Goal: Information Seeking & Learning: Check status

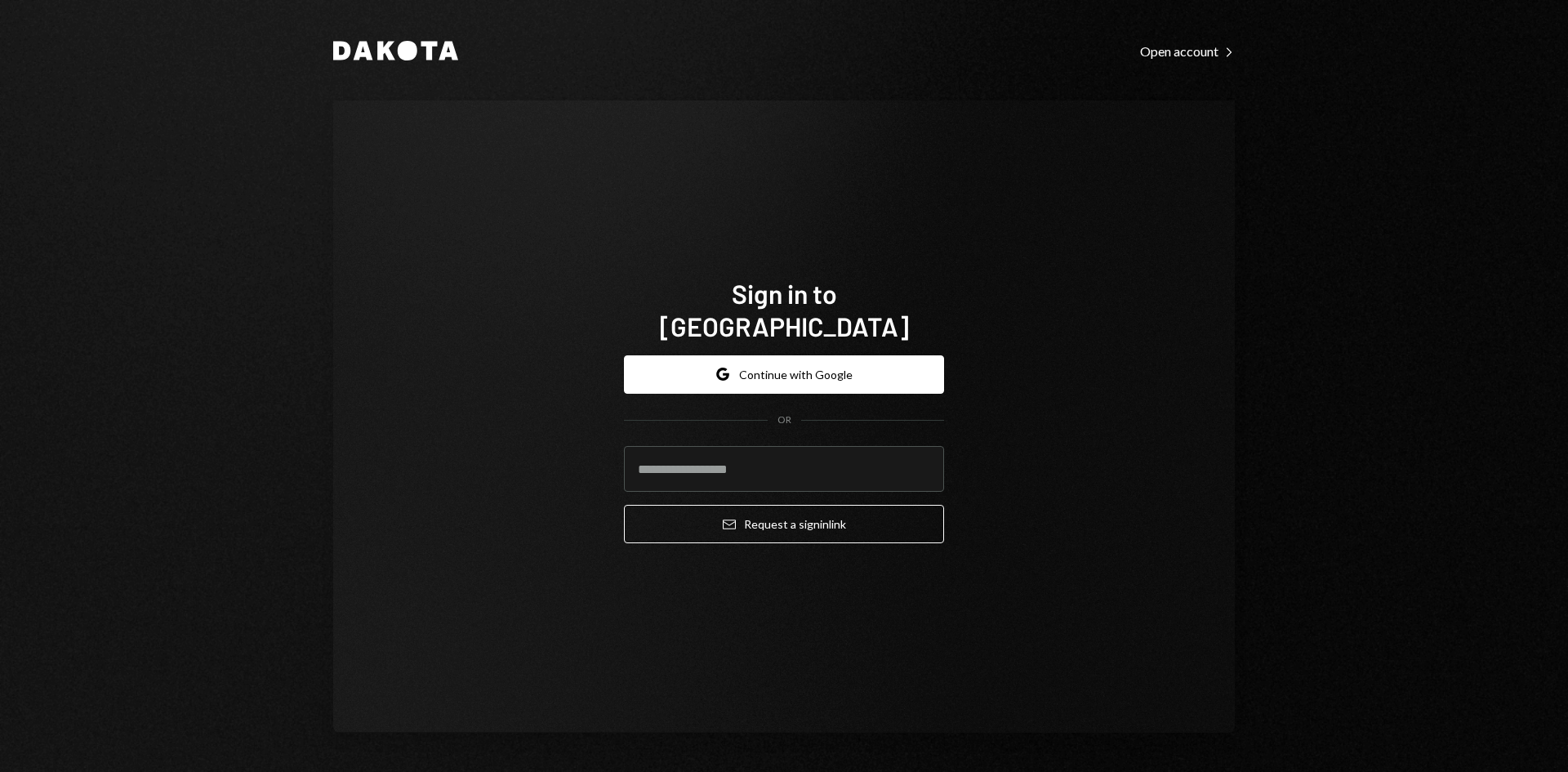
type input "**********"
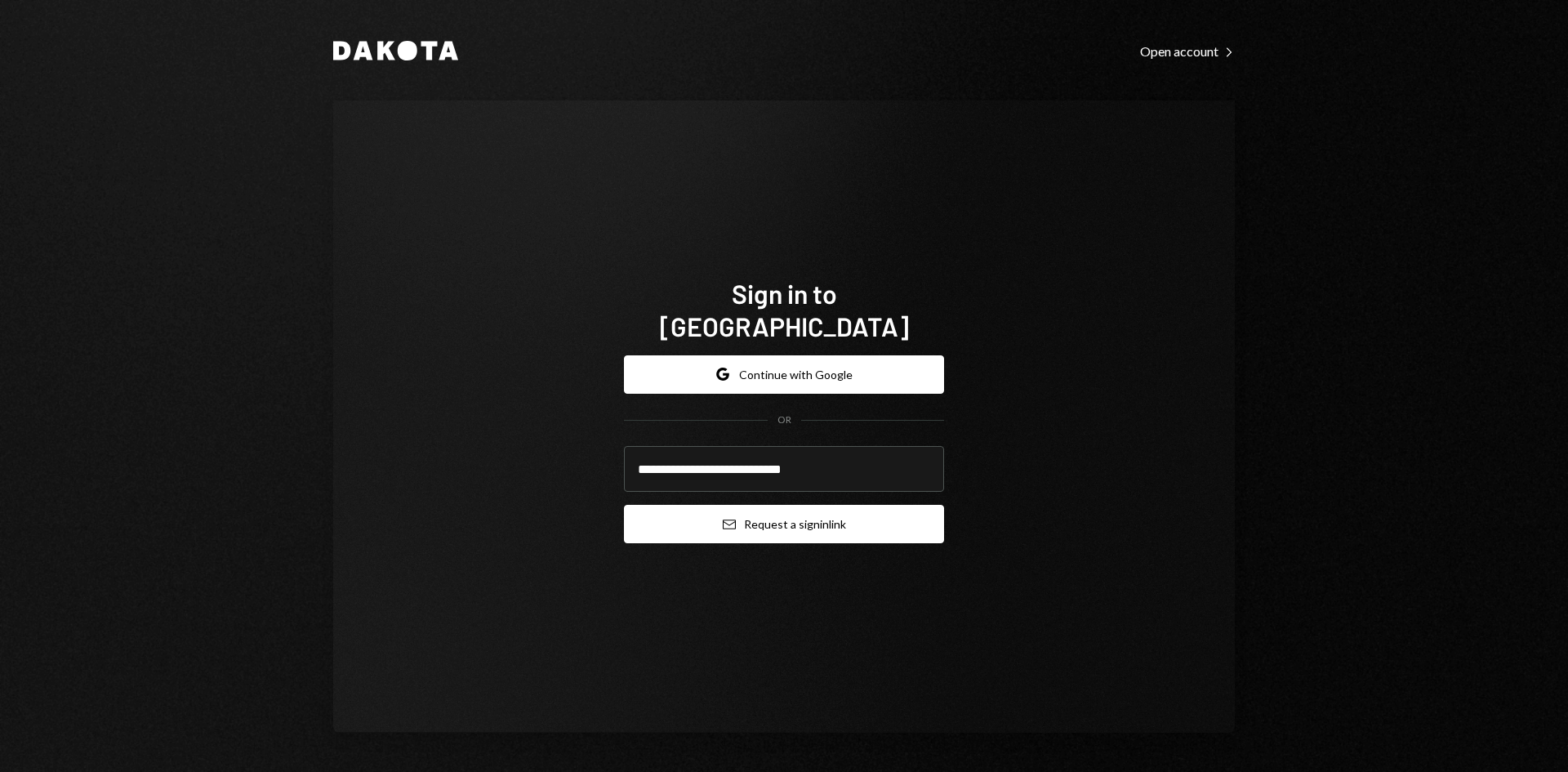
click at [734, 520] on icon "submit" at bounding box center [729, 524] width 13 height 10
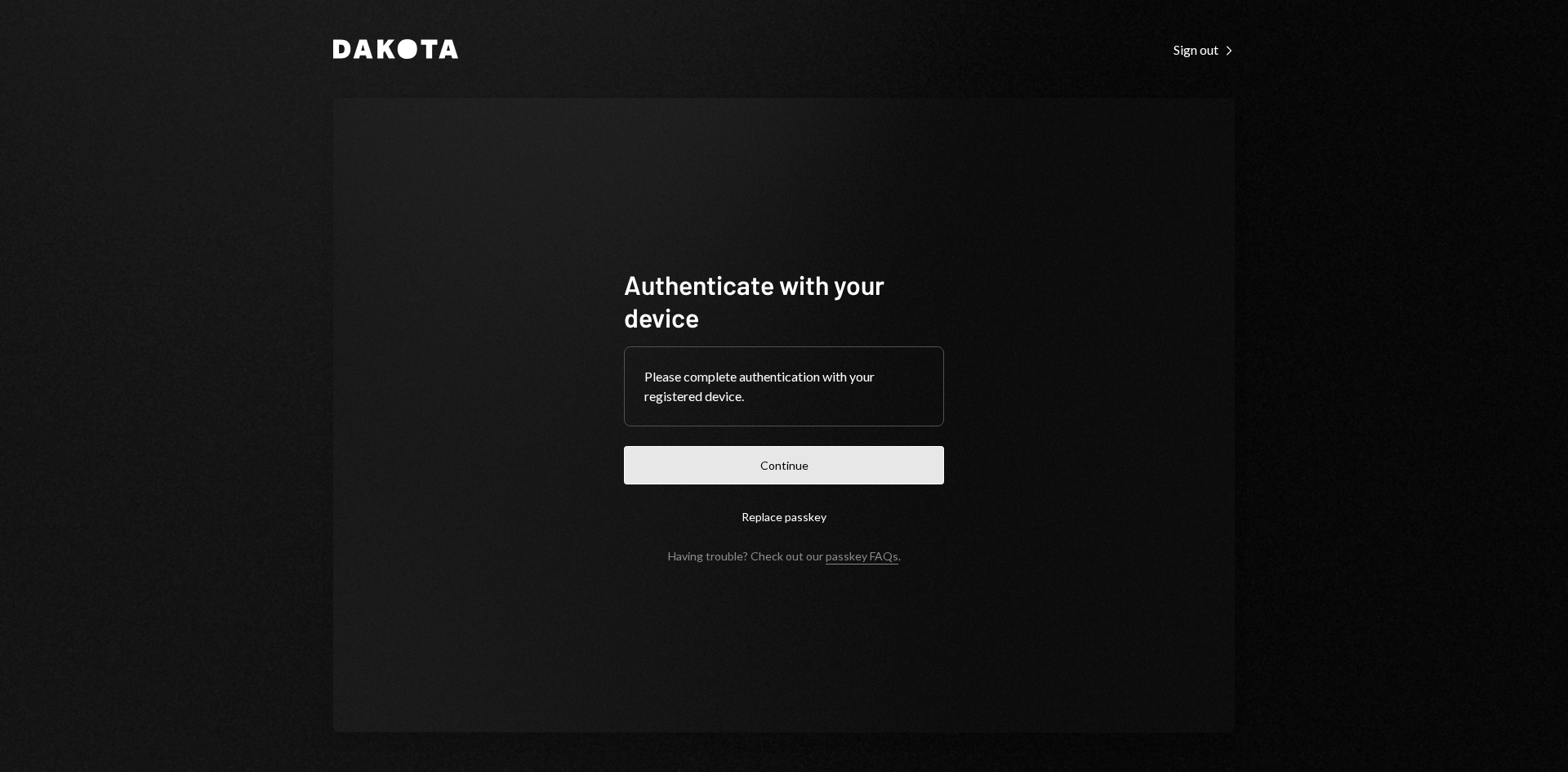
click at [718, 459] on button "Continue" at bounding box center [784, 465] width 320 height 38
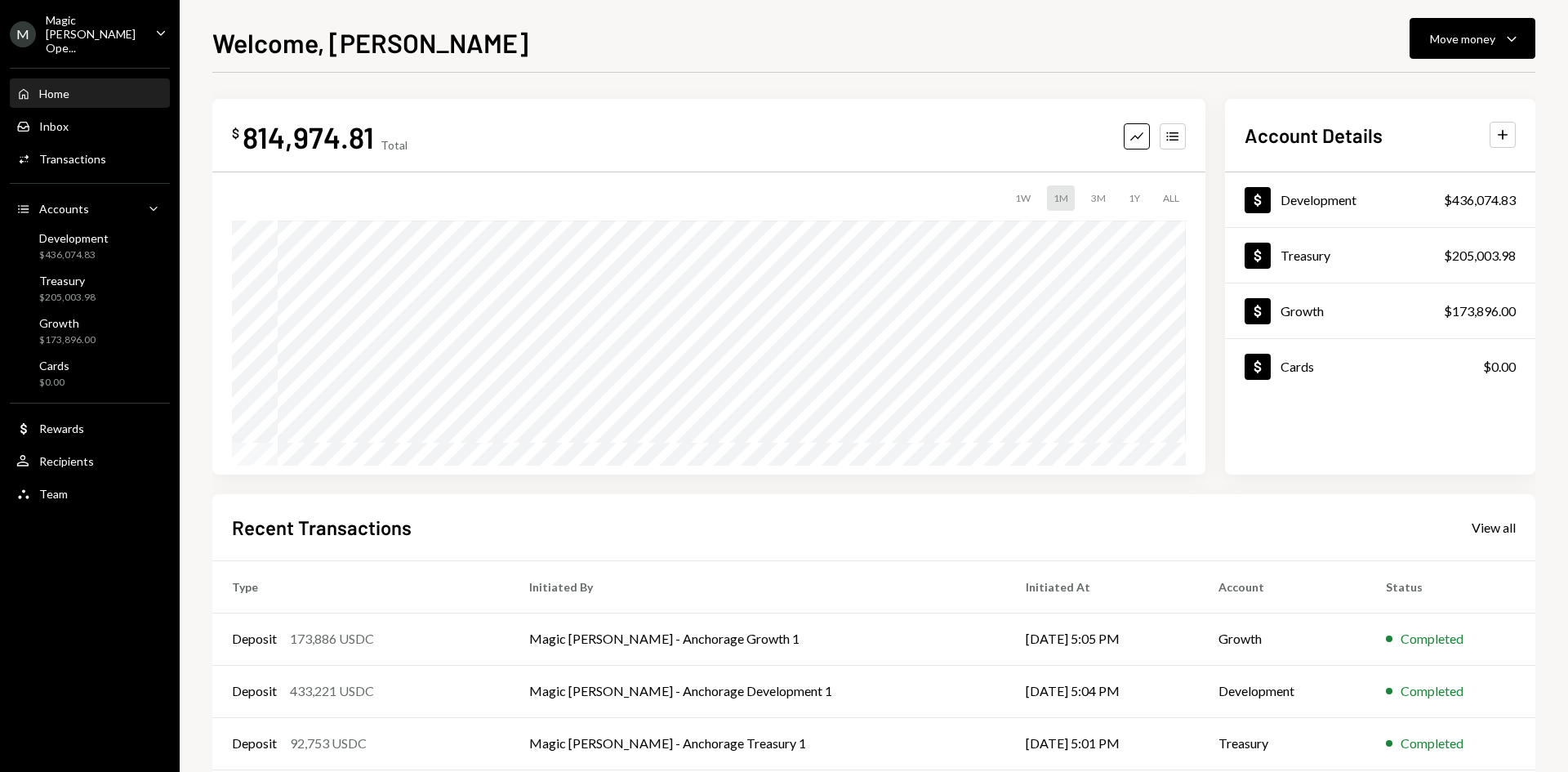
click at [155, 33] on icon "Caret Down" at bounding box center [161, 33] width 18 height 18
click at [731, 501] on div "Recent Transactions View all Type Initiated By Initiated At Account Status Depo…" at bounding box center [873, 684] width 1322 height 381
click at [156, 58] on div "Home Home Inbox Inbox Activities Transactions Accounts Accounts Caret Down Deve…" at bounding box center [89, 284] width 180 height 453
click at [125, 24] on div "Magic Newton Ope..." at bounding box center [94, 33] width 97 height 42
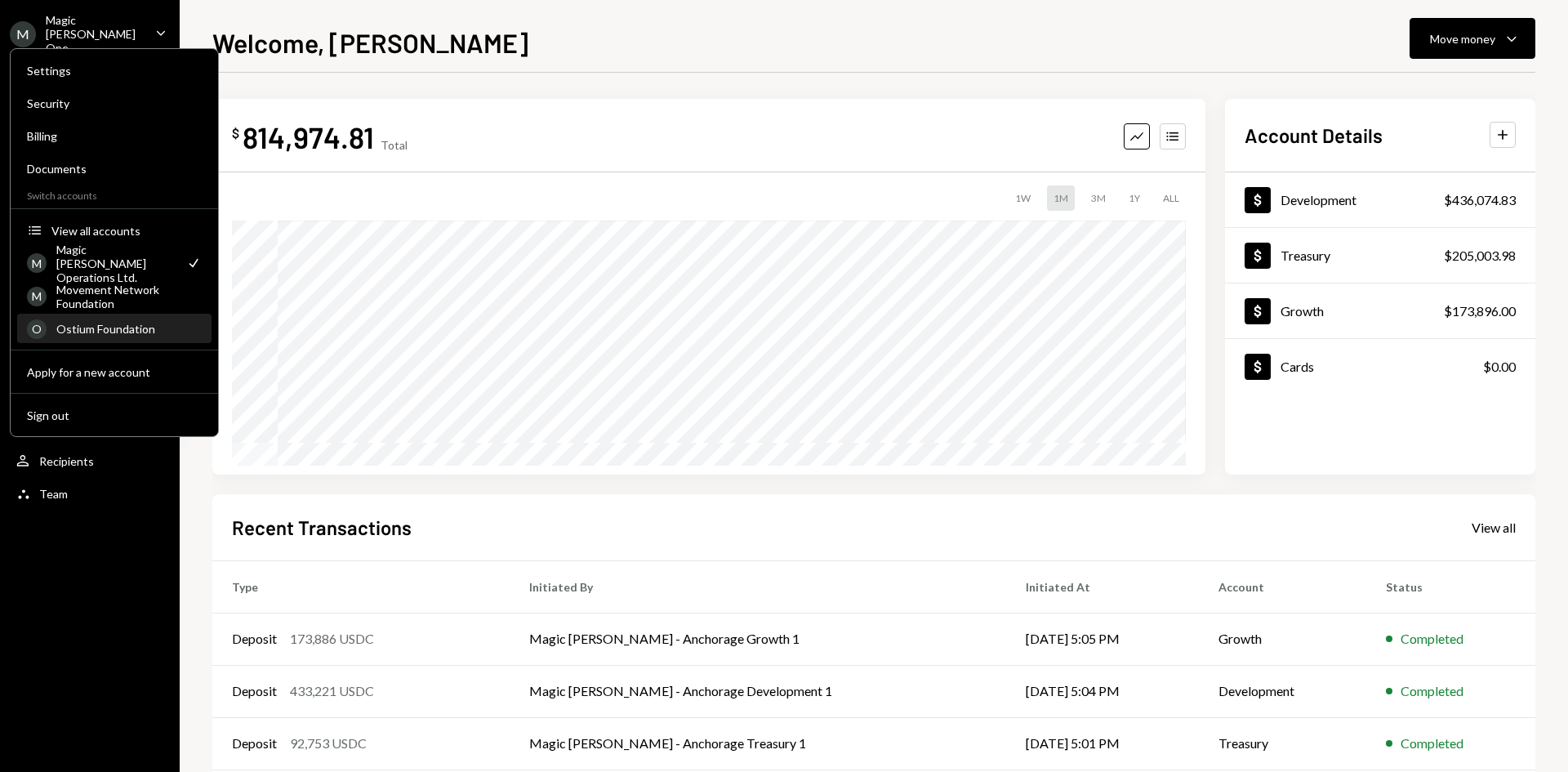
click at [74, 333] on div "Ostium Foundation" at bounding box center [128, 328] width 146 height 14
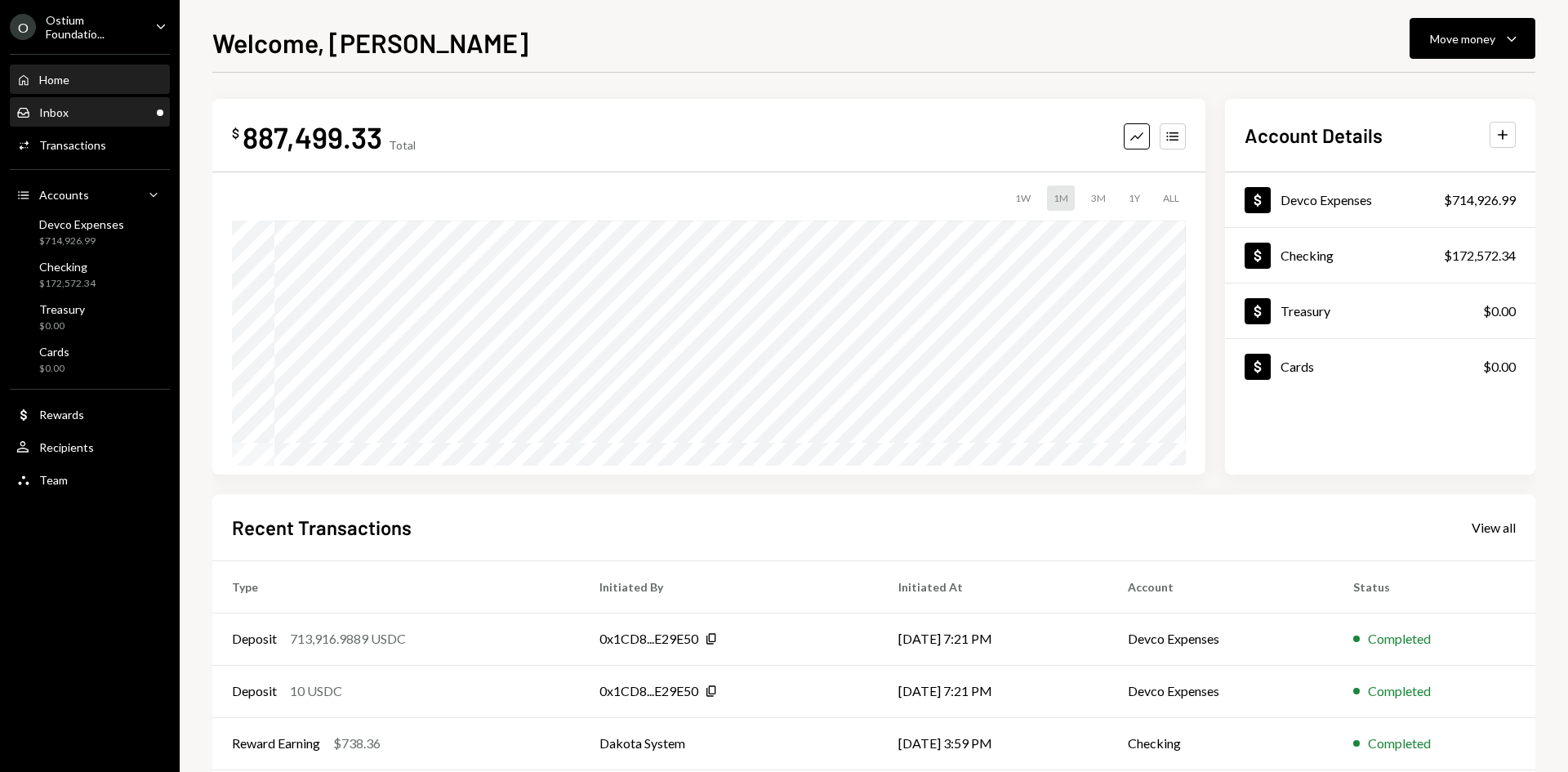
click at [120, 109] on div "Inbox Inbox" at bounding box center [89, 113] width 147 height 14
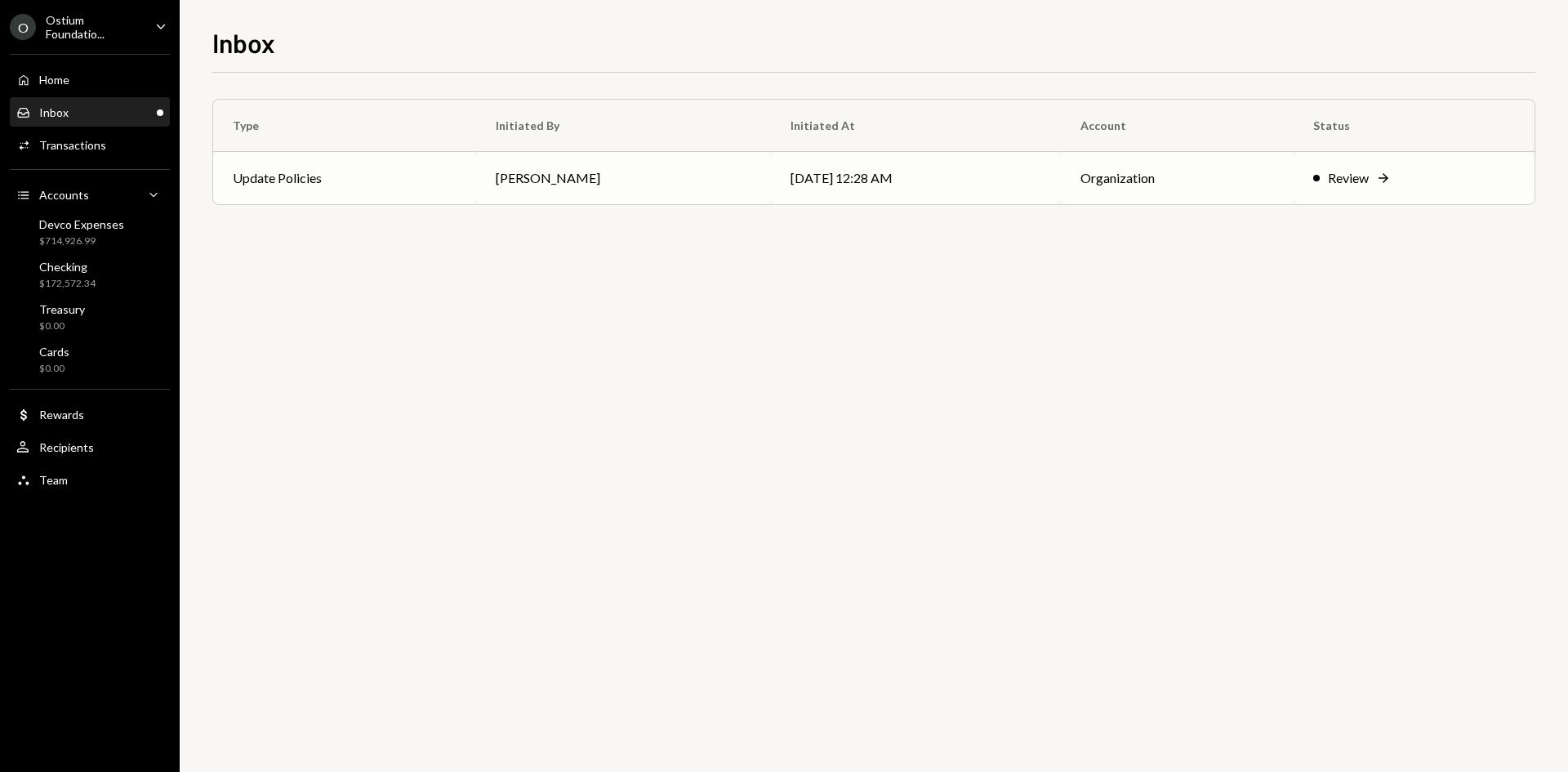
click at [697, 187] on td "Daphnie Frederick" at bounding box center [624, 178] width 295 height 52
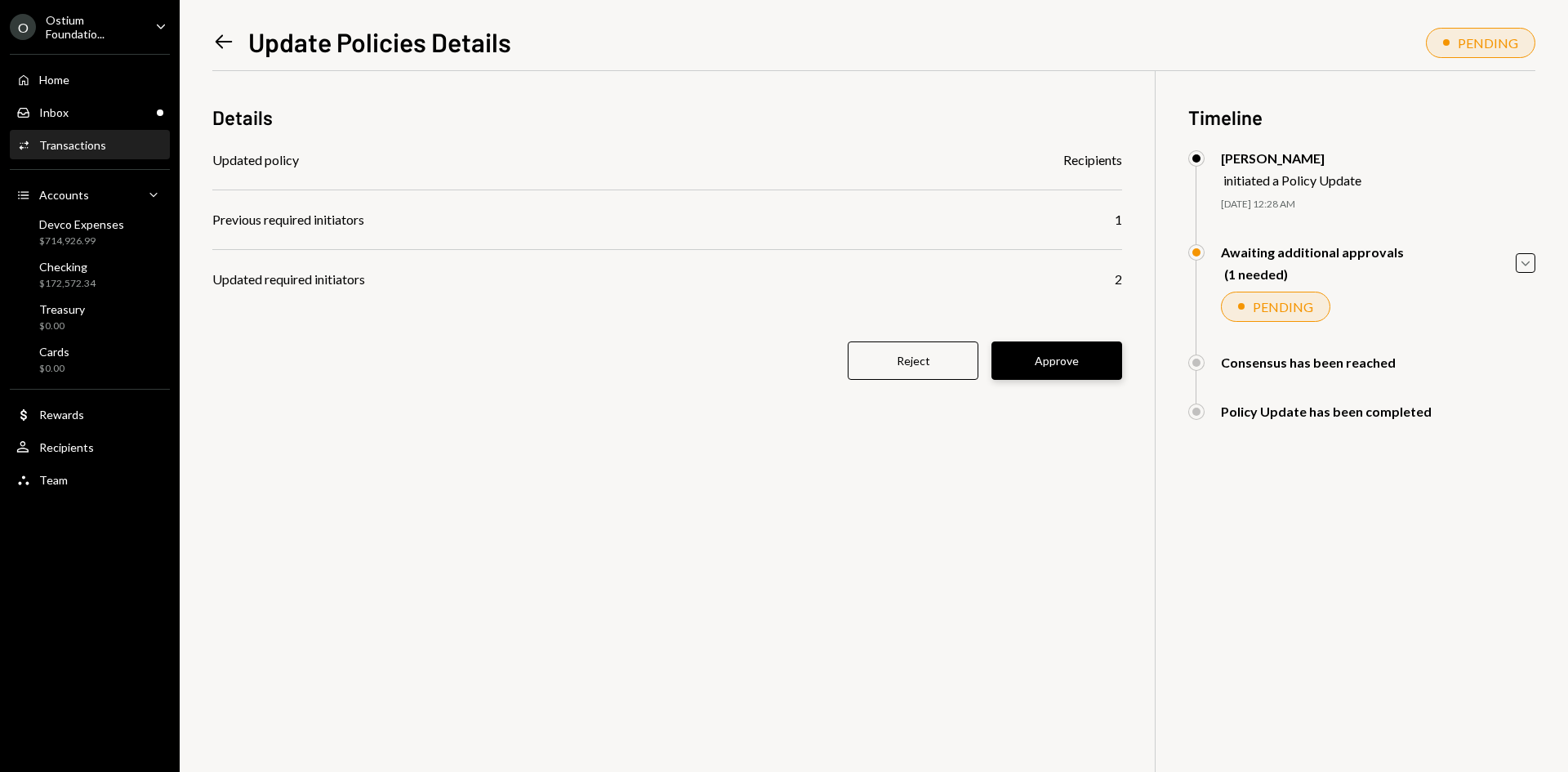
click at [1090, 366] on button "Approve" at bounding box center [1056, 361] width 131 height 38
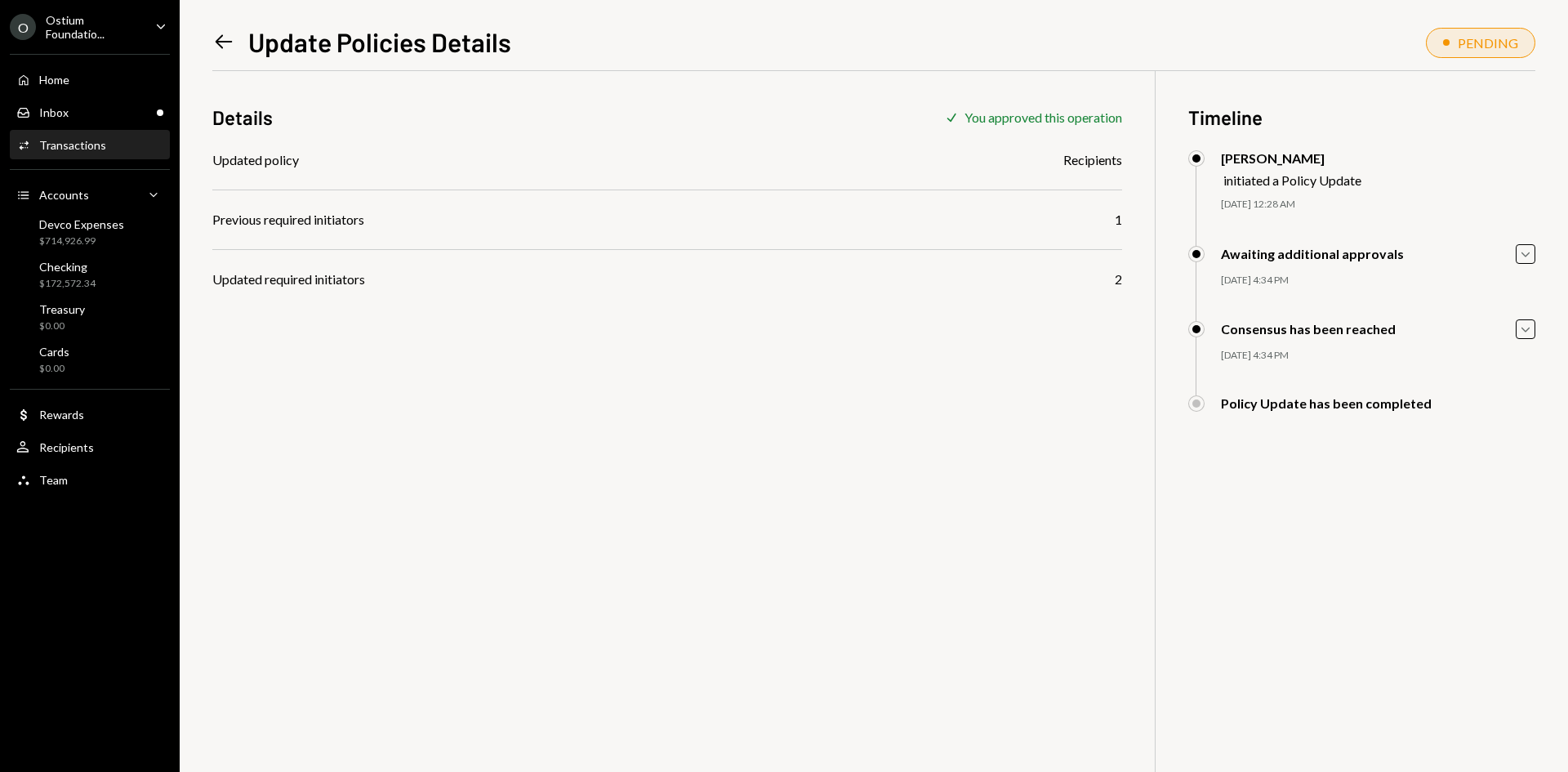
click at [128, 96] on div "Home Home Inbox Inbox Activities Transactions Accounts Accounts Caret Down Devc…" at bounding box center [89, 270] width 180 height 453
click at [127, 104] on div "Inbox Inbox" at bounding box center [89, 112] width 147 height 28
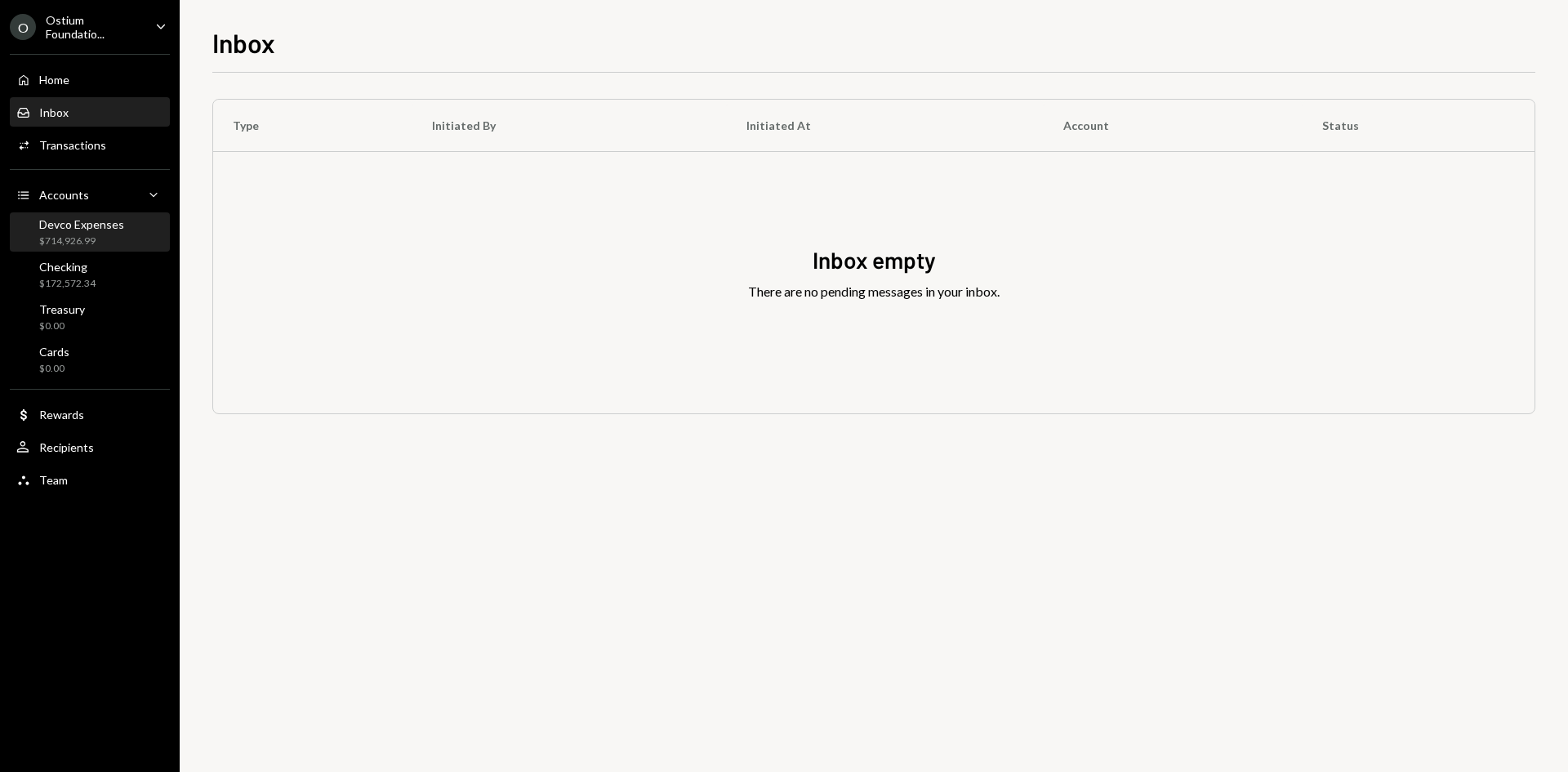
click at [64, 228] on div "Devco Expenses" at bounding box center [81, 223] width 85 height 14
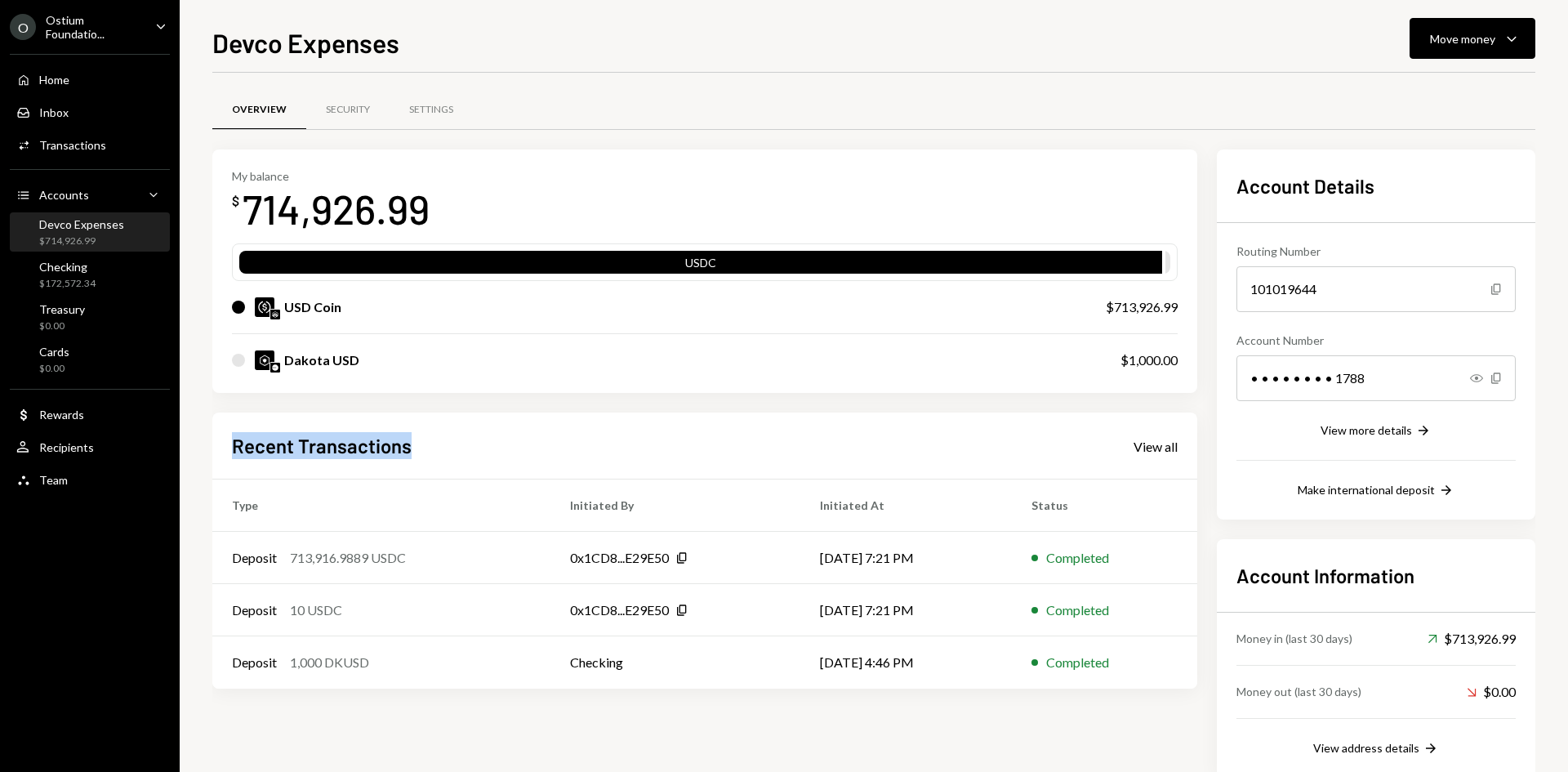
drag, startPoint x: 418, startPoint y: 447, endPoint x: 215, endPoint y: 448, distance: 203.0
click at [215, 448] on div "Recent Transactions View all Type Initiated By Initiated At Status Deposit 713,…" at bounding box center [704, 550] width 984 height 276
click at [55, 45] on div "Home Home Inbox Inbox Activities Transactions Accounts Accounts Caret Down Devc…" at bounding box center [89, 270] width 180 height 453
click at [63, 38] on div "Ostium Foundatio..." at bounding box center [94, 26] width 97 height 28
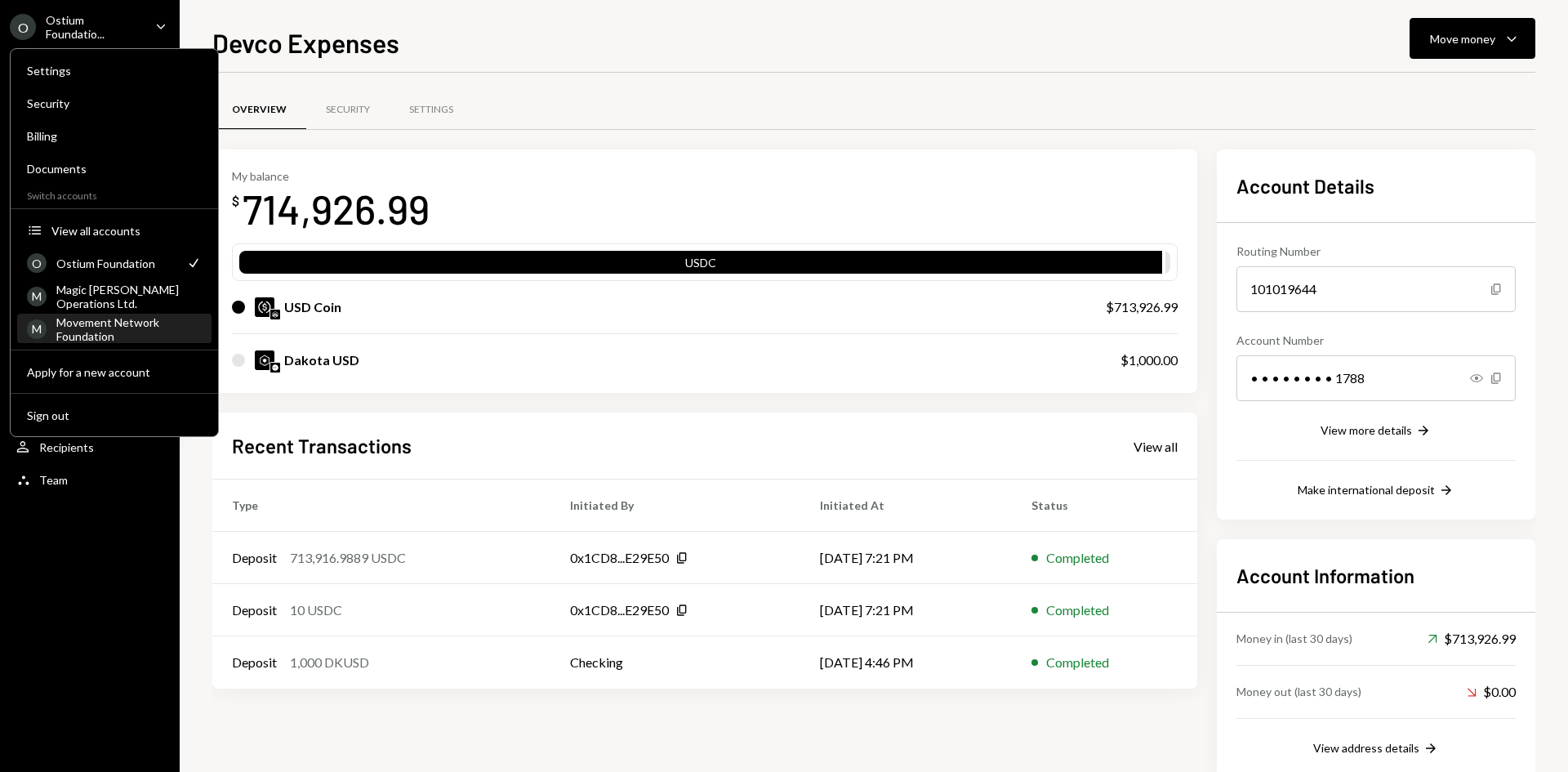
click at [86, 324] on div "Movement Network Foundation" at bounding box center [128, 329] width 146 height 28
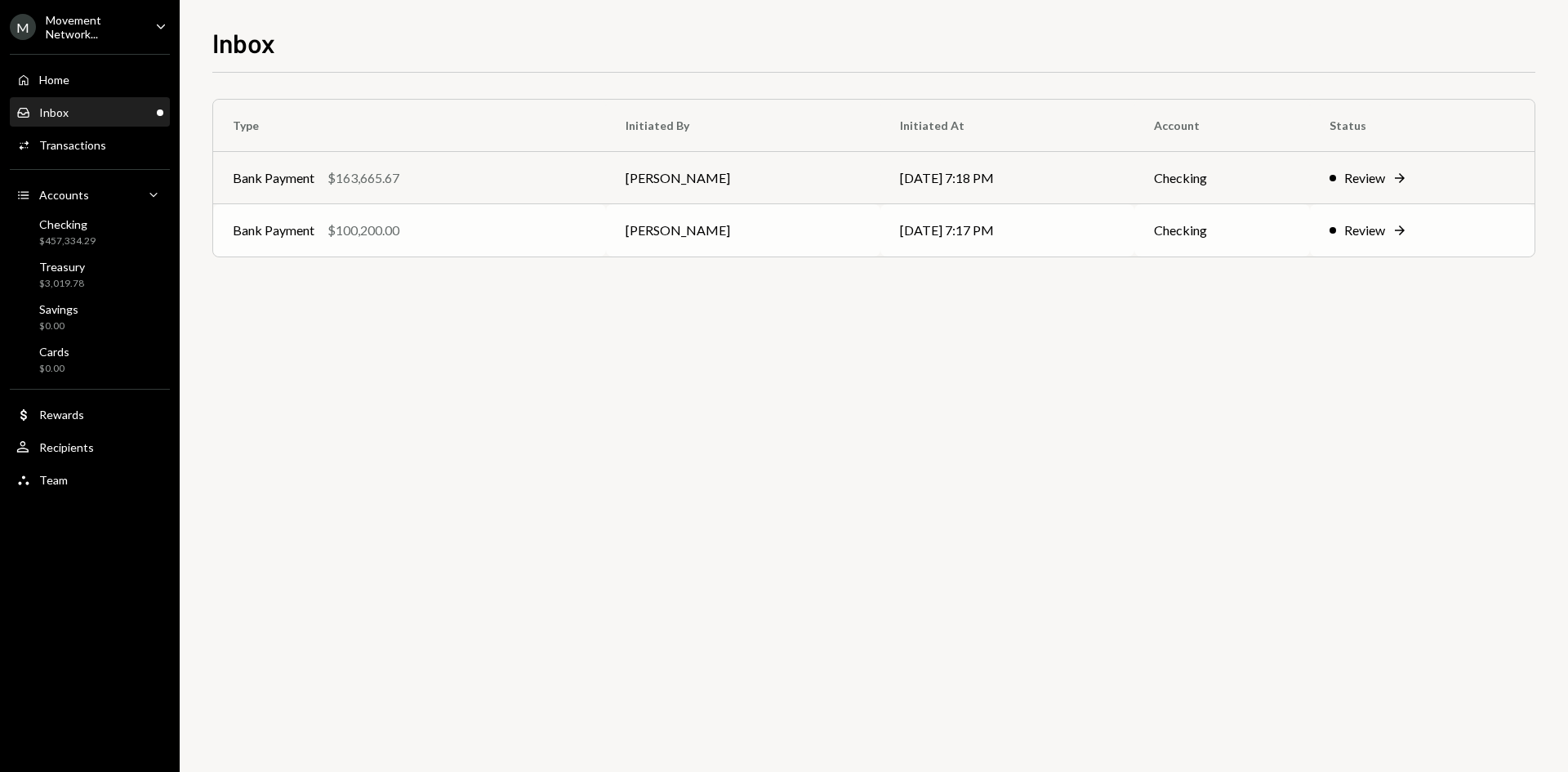
click at [756, 240] on td "[PERSON_NAME]" at bounding box center [743, 231] width 275 height 52
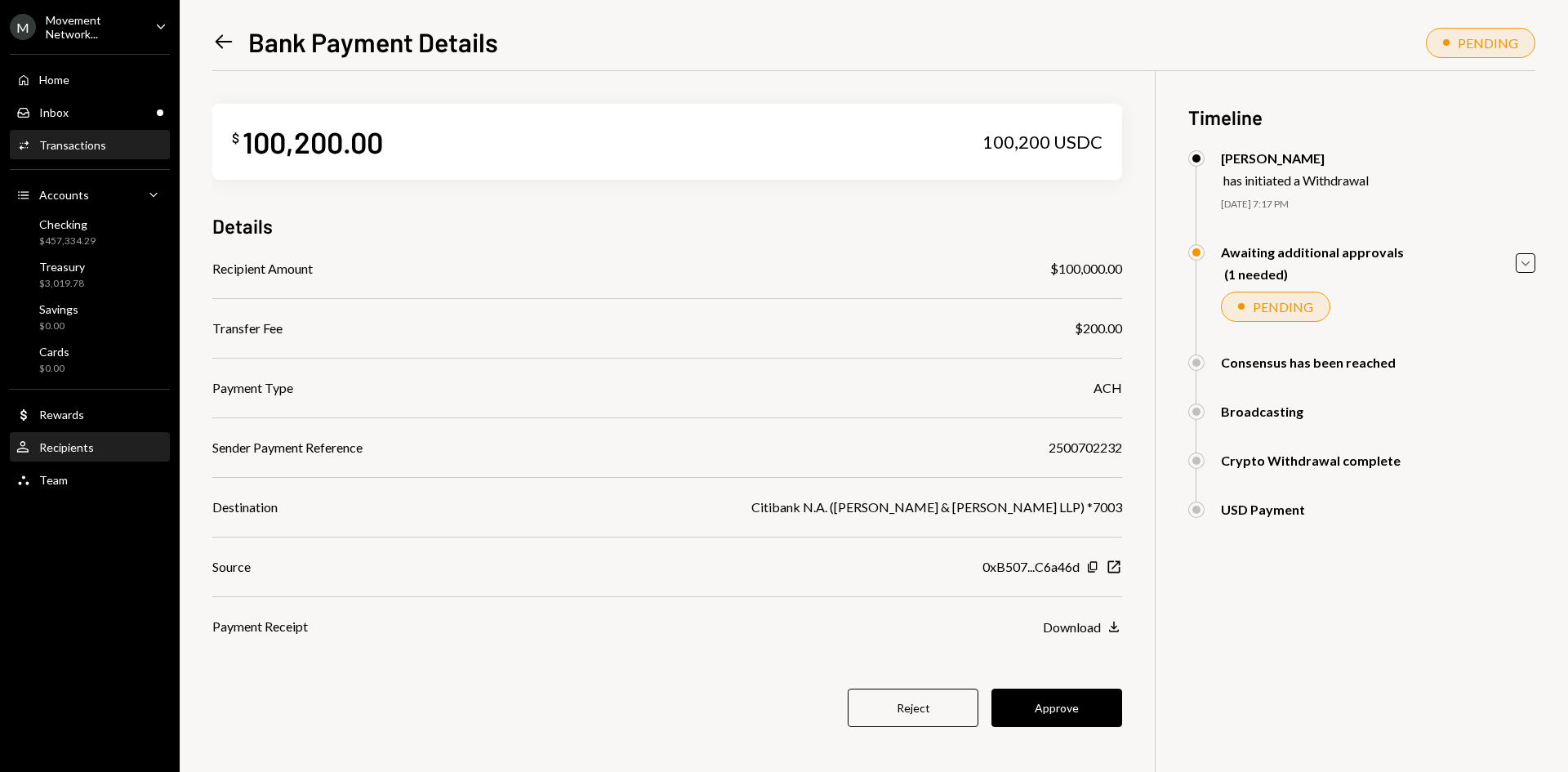
click at [71, 443] on div "Recipients" at bounding box center [66, 447] width 55 height 14
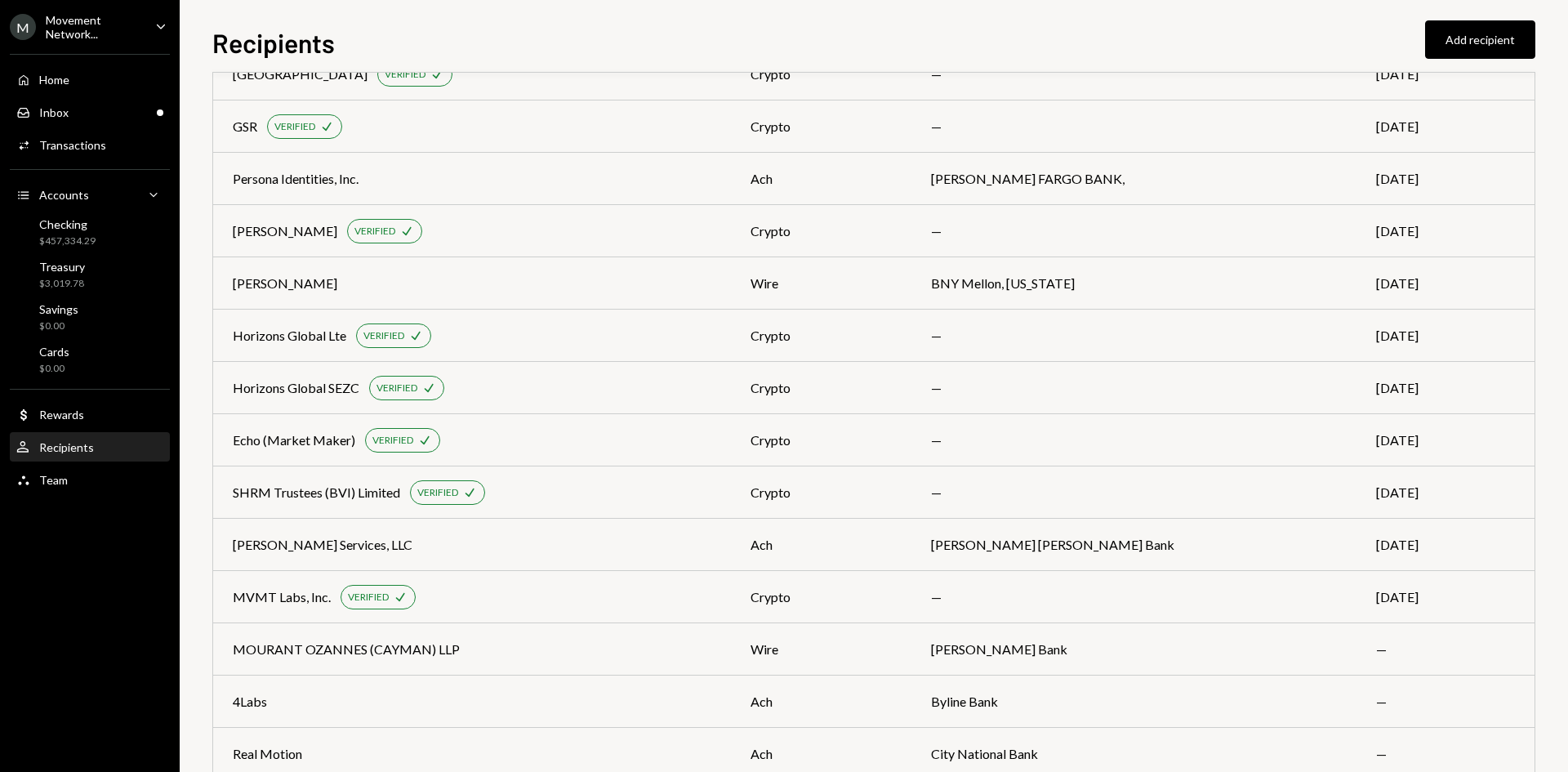
scroll to position [1348, 0]
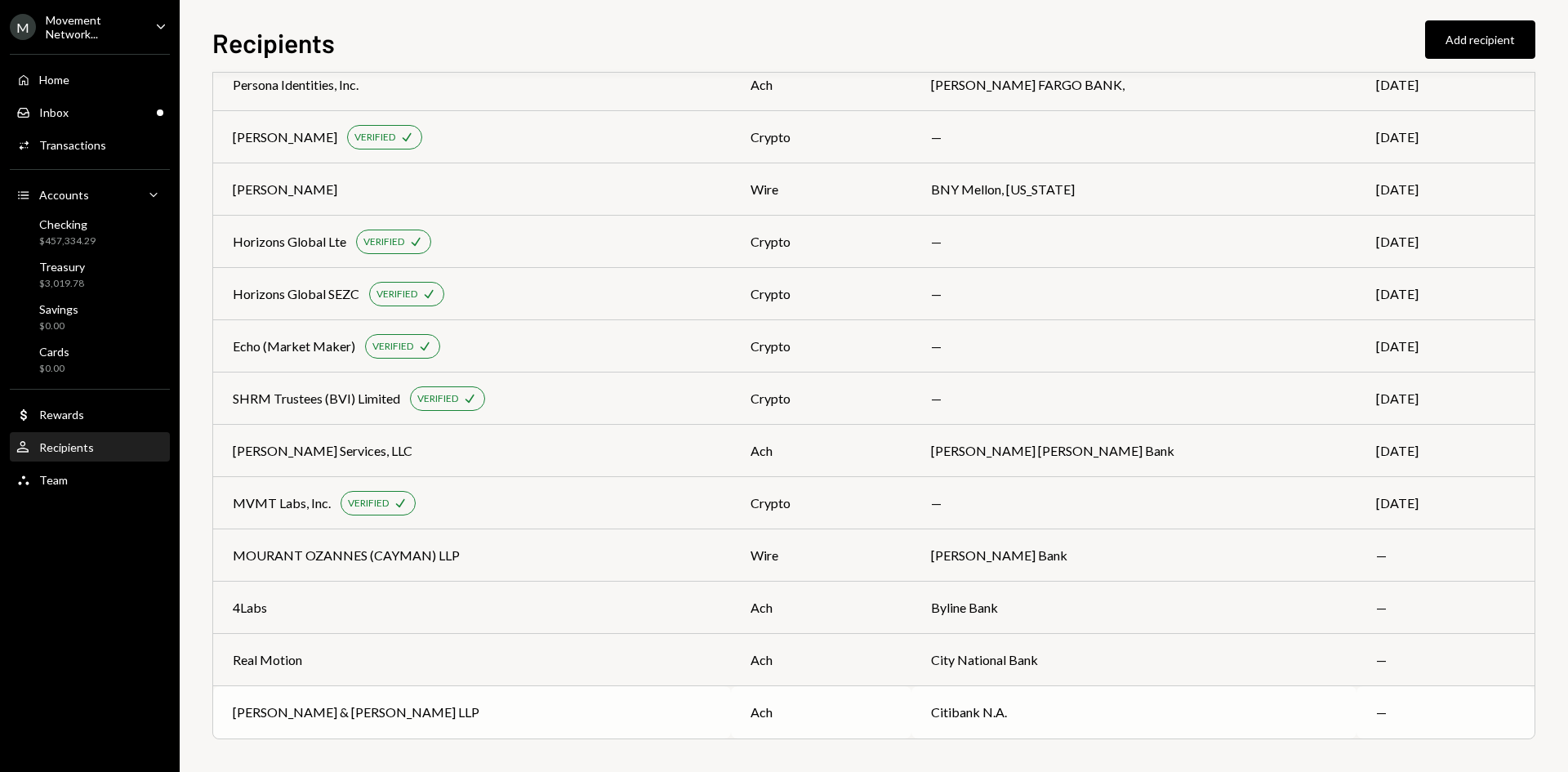
click at [892, 713] on div "ach" at bounding box center [821, 712] width 141 height 20
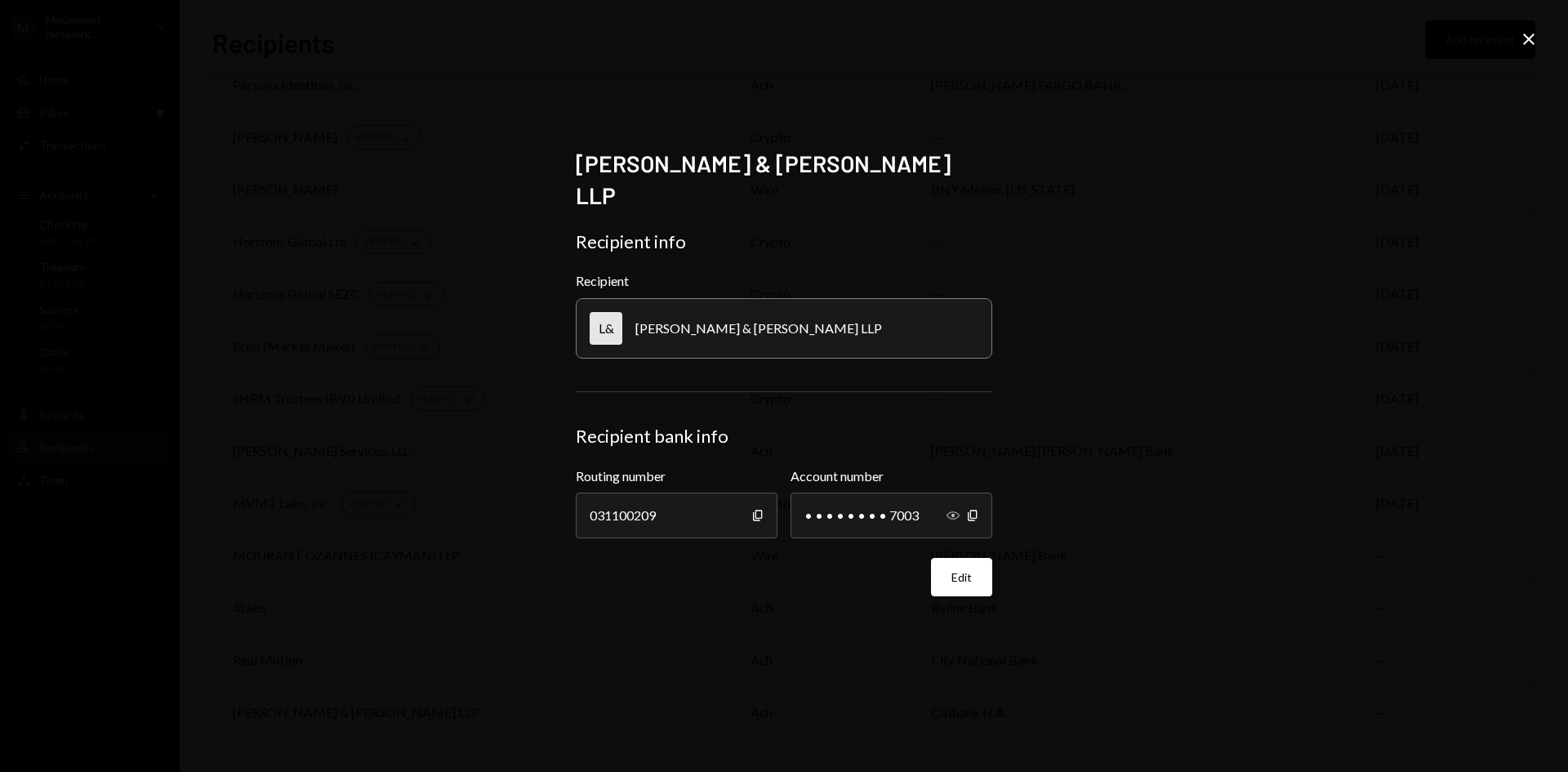
click at [951, 509] on icon "Show" at bounding box center [953, 515] width 13 height 13
click at [1526, 27] on div "[PERSON_NAME] & [PERSON_NAME] LLP Recipient info Recipient L& [PERSON_NAME] & […" at bounding box center [784, 386] width 1568 height 772
click at [1526, 33] on icon "Close" at bounding box center [1528, 40] width 20 height 20
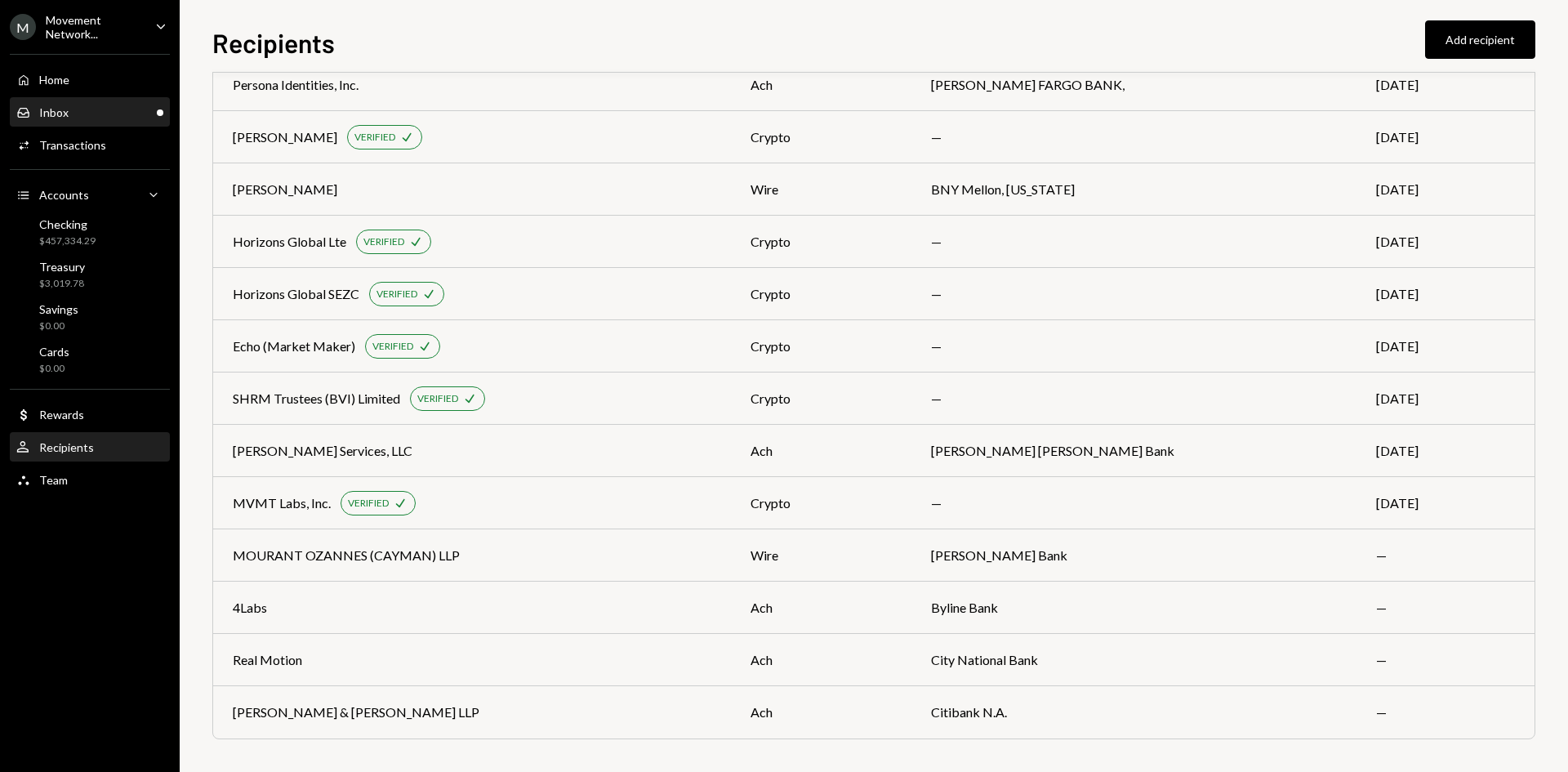
click at [124, 107] on div "Inbox Inbox" at bounding box center [89, 113] width 147 height 14
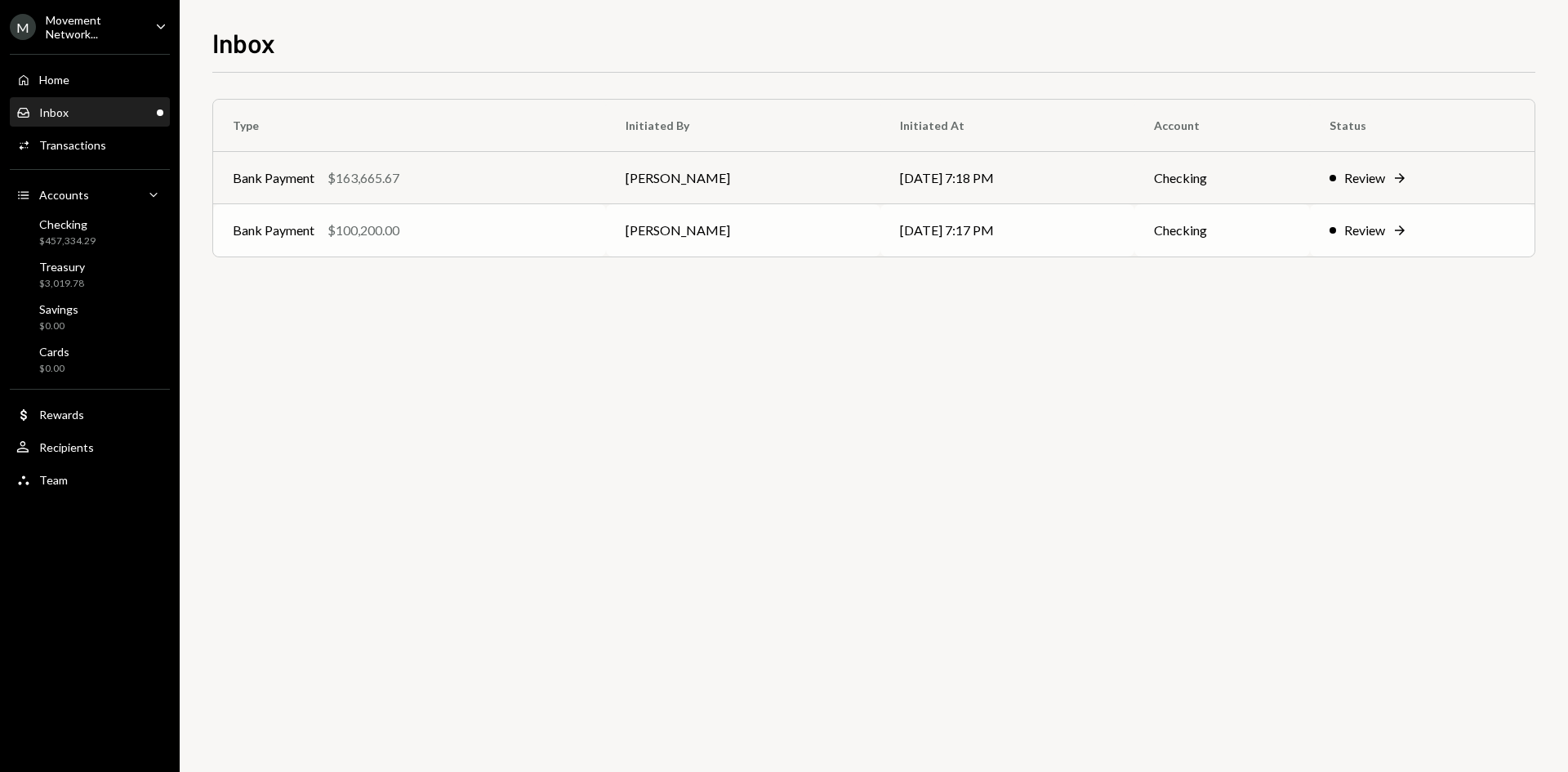
click at [815, 227] on td "[PERSON_NAME]" at bounding box center [743, 231] width 275 height 52
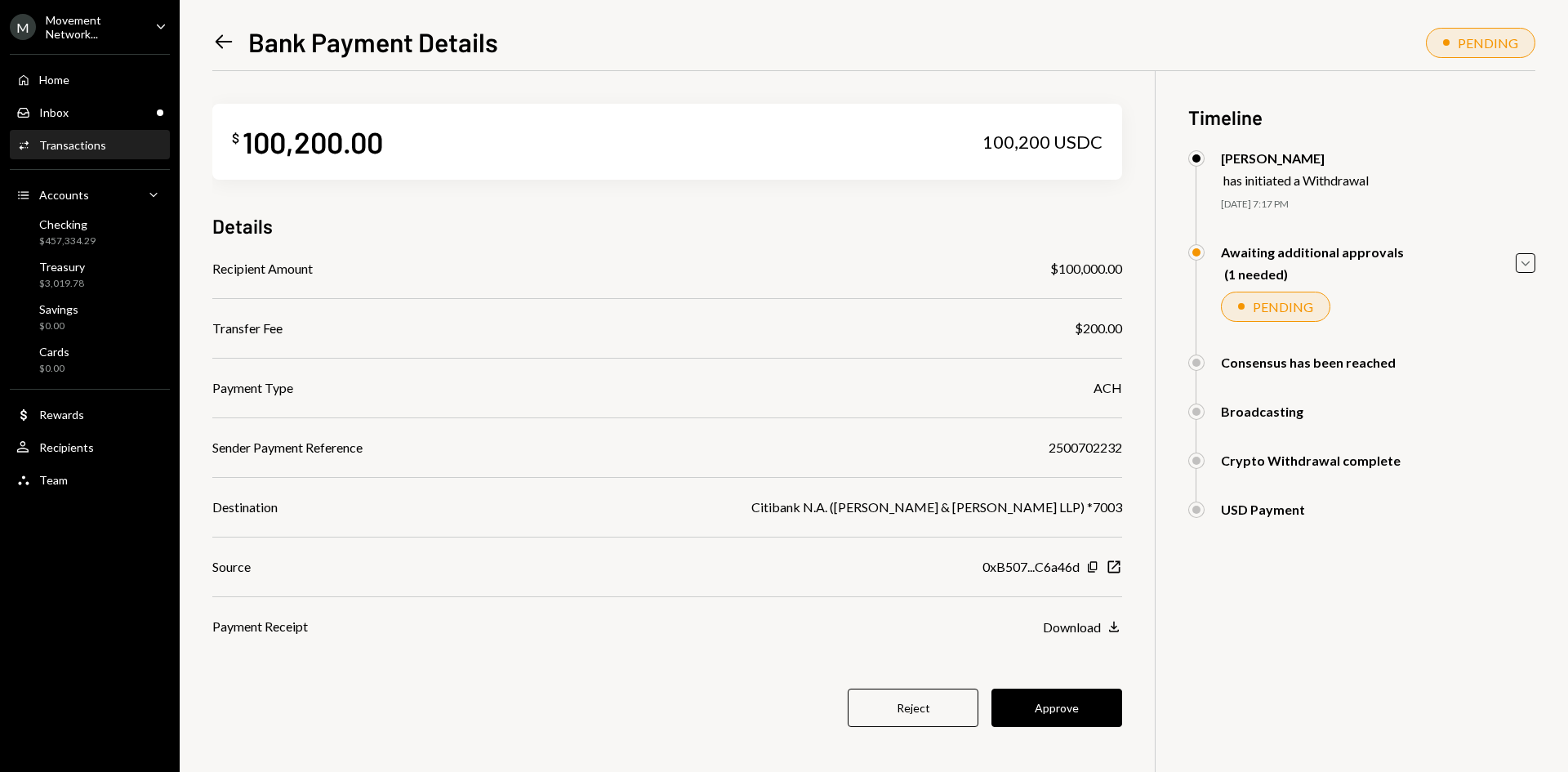
click at [815, 227] on div "Details" at bounding box center [667, 226] width 909 height 27
click at [1077, 698] on button "Approve" at bounding box center [1056, 708] width 131 height 38
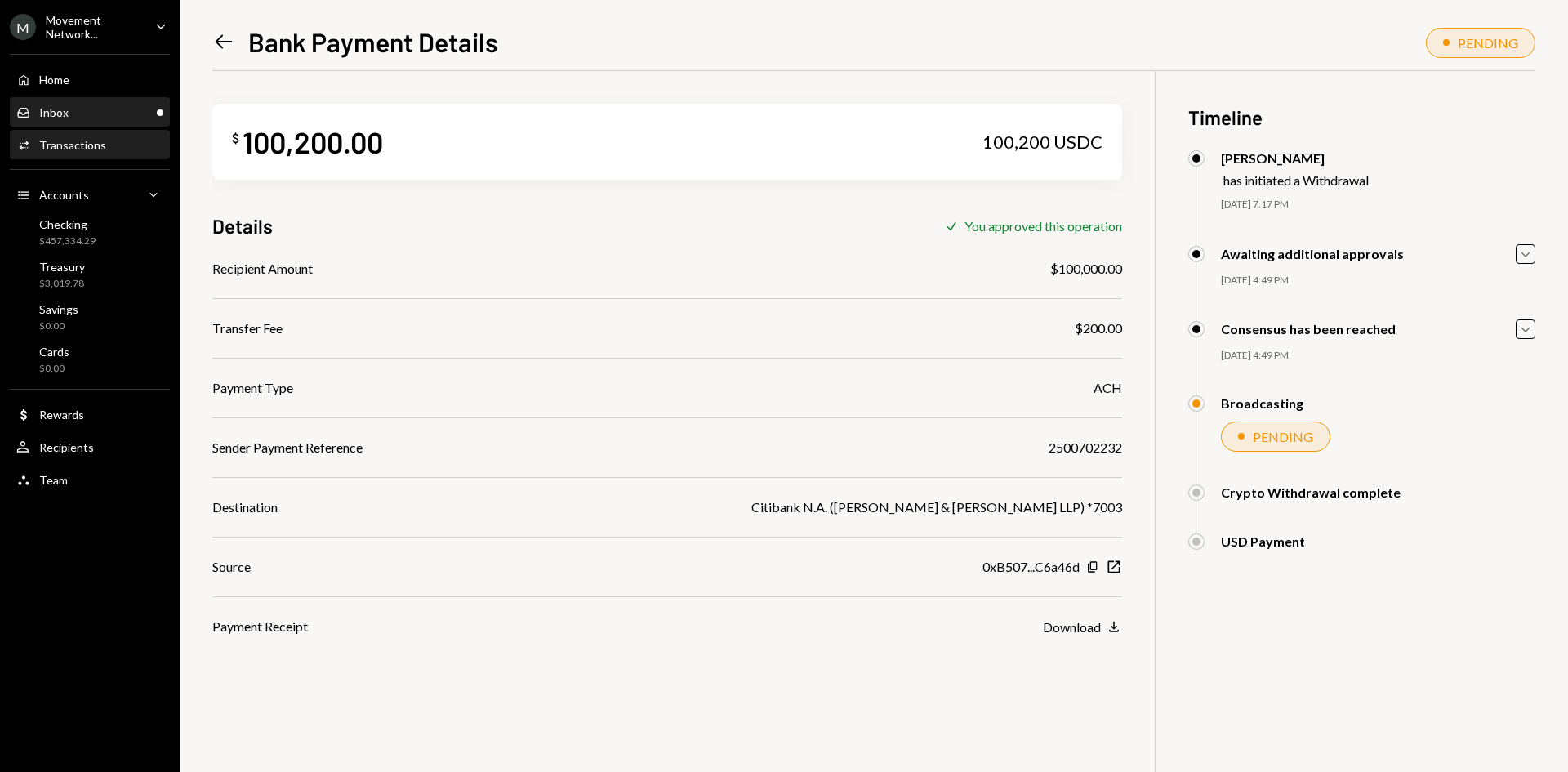
click at [121, 107] on div "Inbox Inbox" at bounding box center [89, 113] width 147 height 14
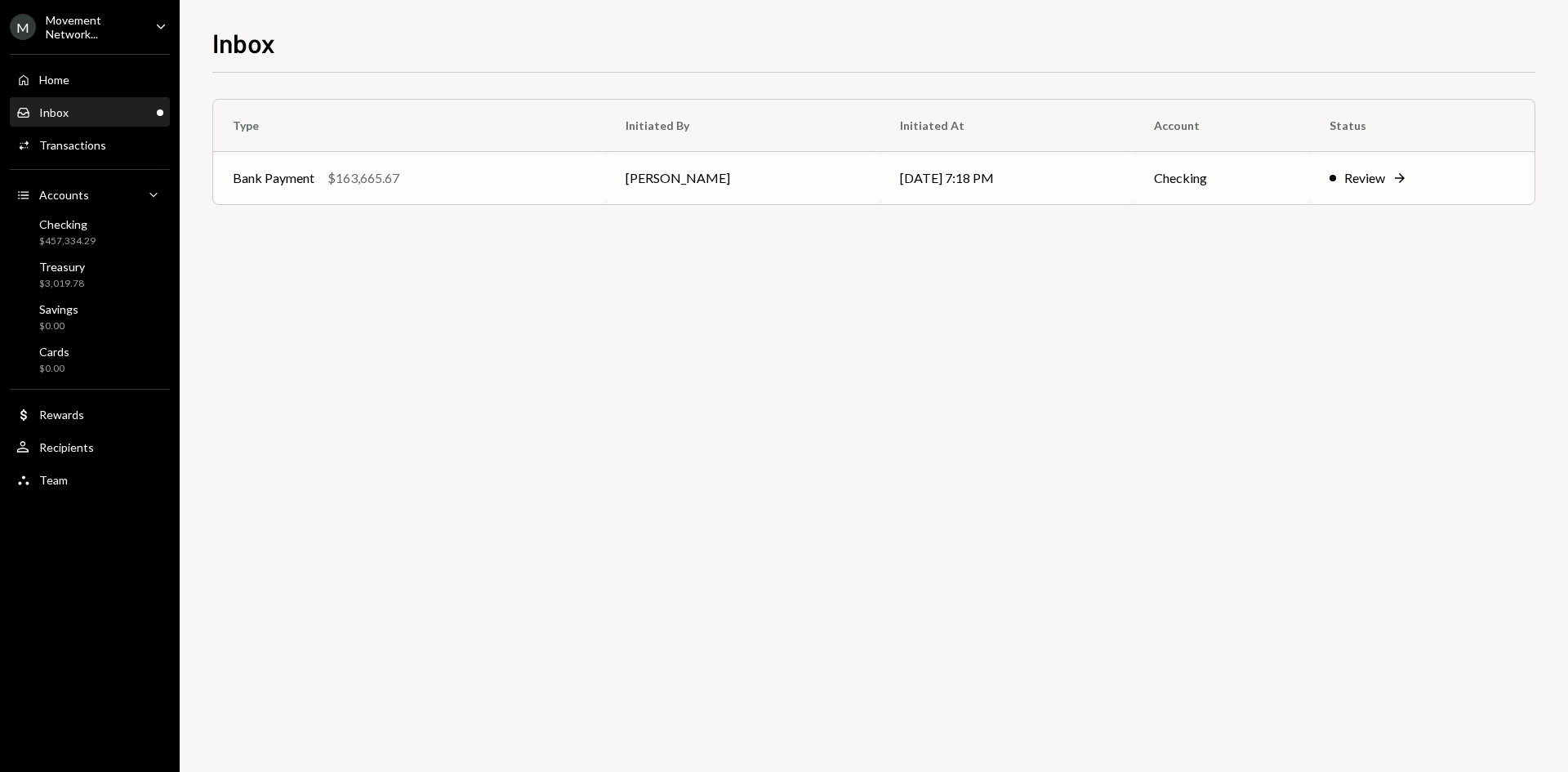
click at [397, 177] on div "$163,665.67" at bounding box center [362, 178] width 71 height 20
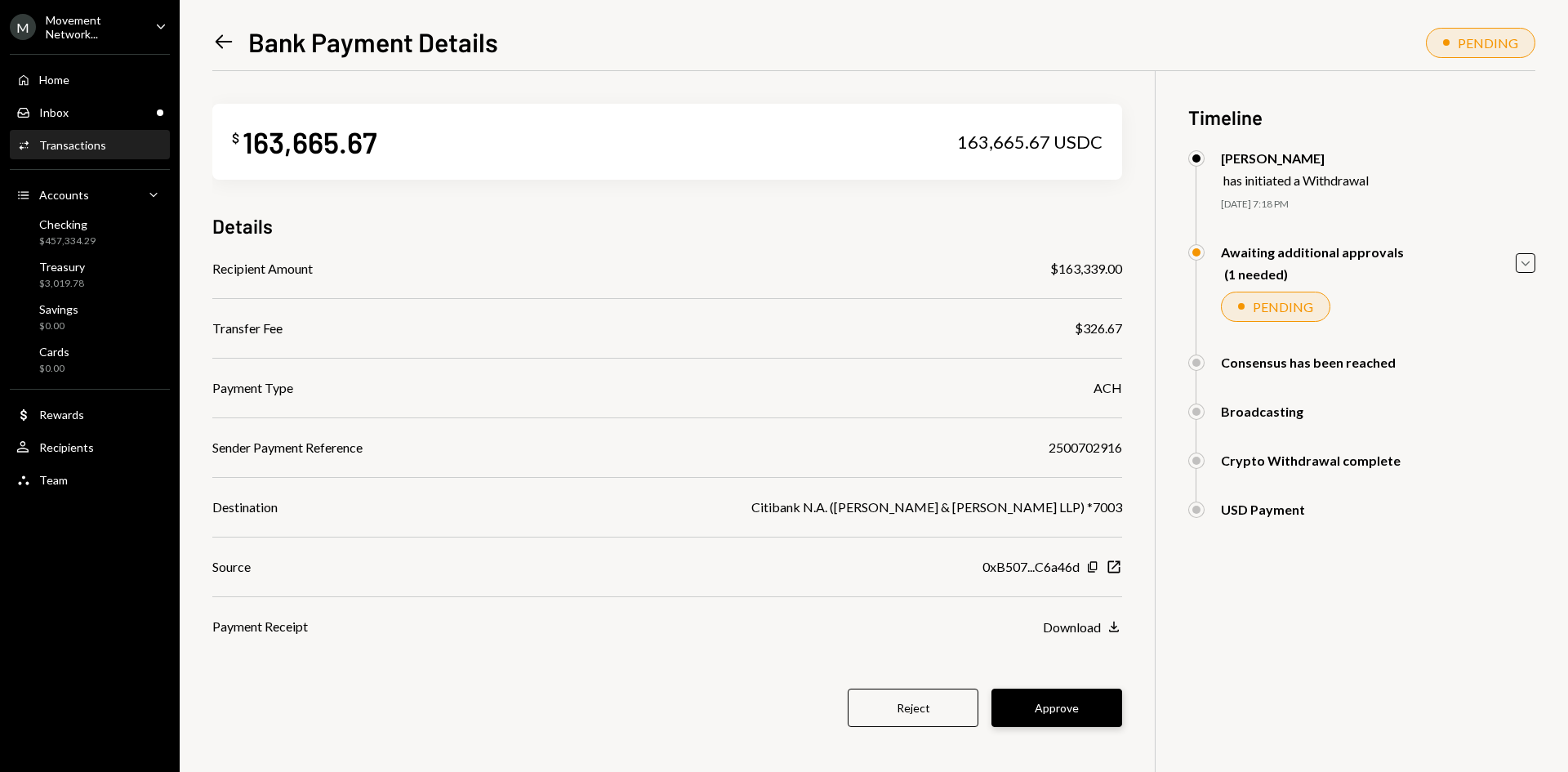
click at [1044, 700] on button "Approve" at bounding box center [1056, 708] width 131 height 38
